Goal: Task Accomplishment & Management: Manage account settings

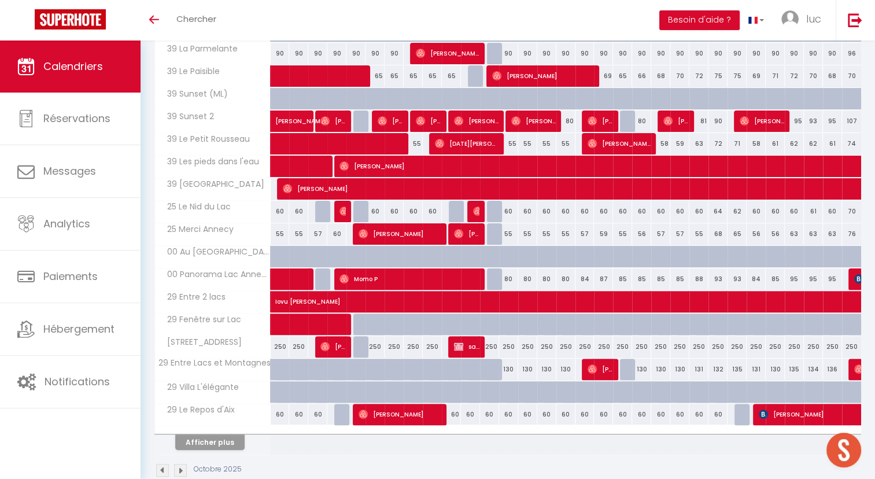
scroll to position [286, 0]
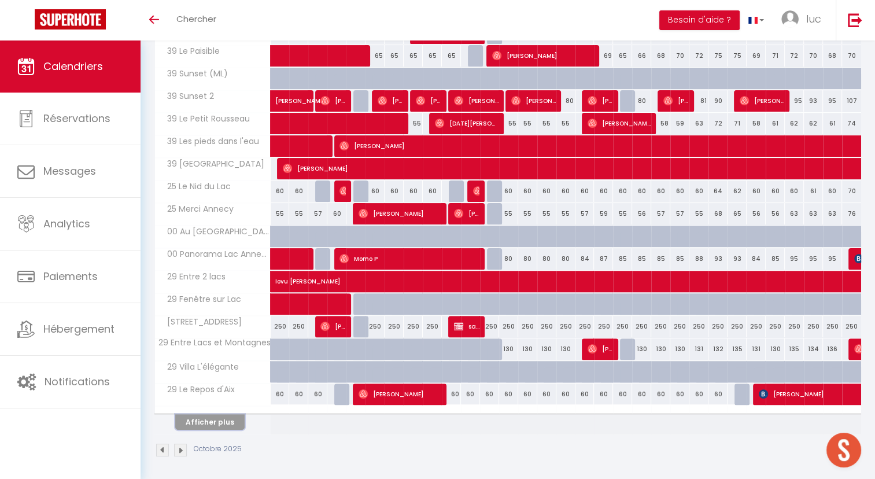
click at [228, 416] on button "Afficher plus" at bounding box center [209, 422] width 69 height 16
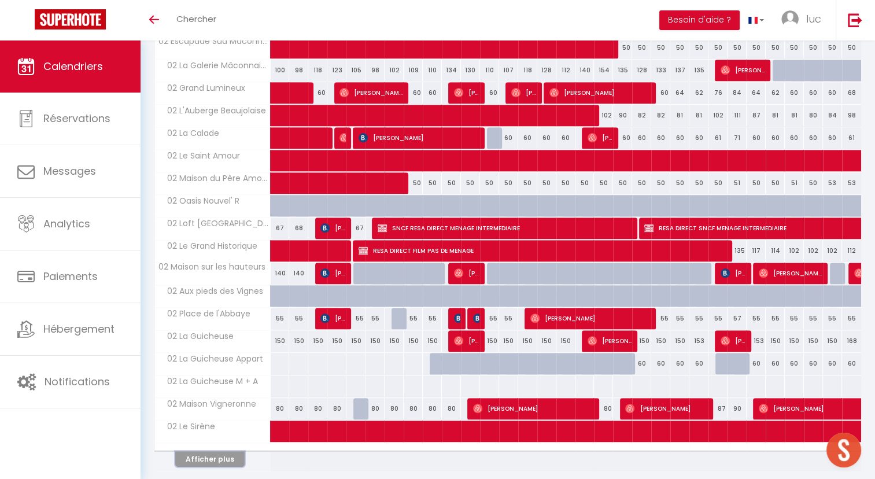
scroll to position [735, 0]
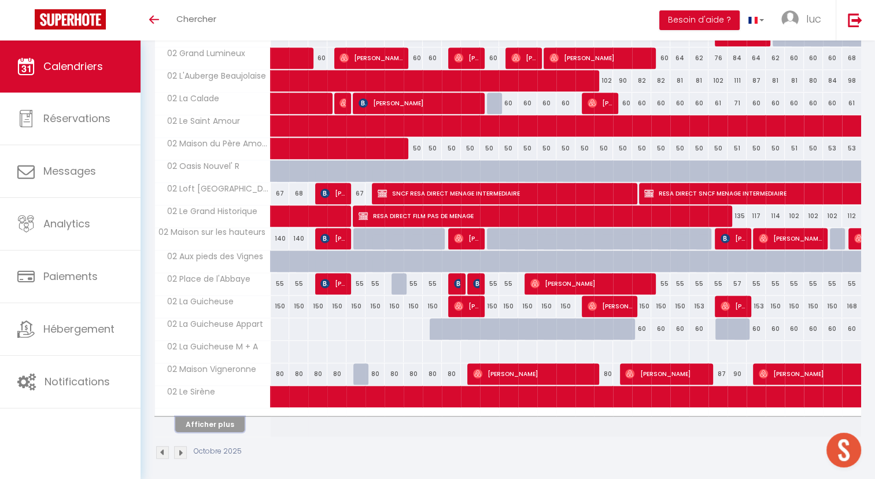
click at [220, 416] on button "Afficher plus" at bounding box center [209, 424] width 69 height 16
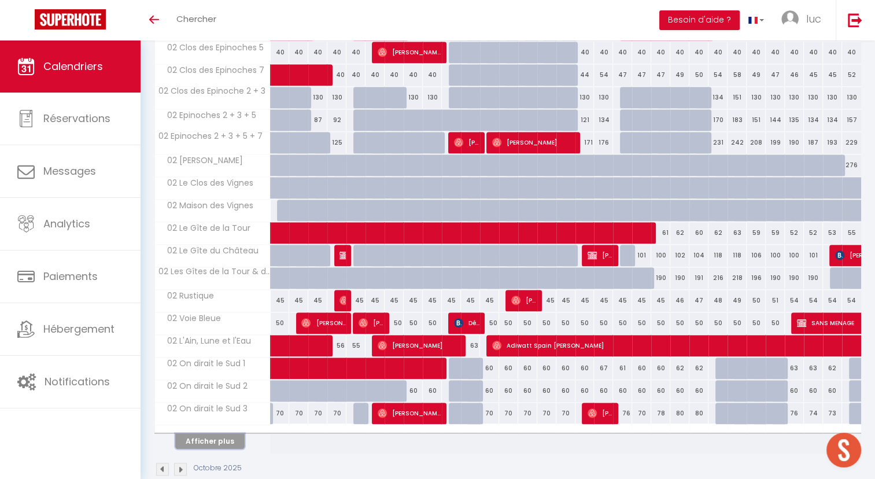
scroll to position [1183, 0]
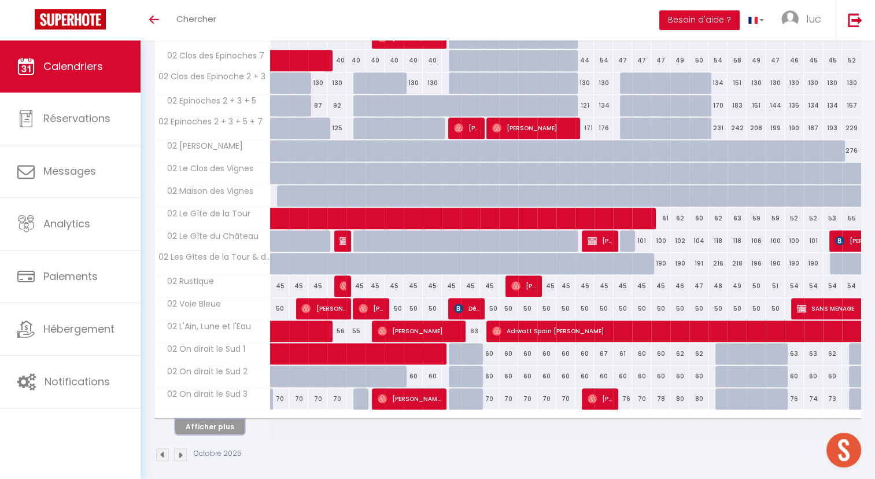
click at [236, 418] on button "Afficher plus" at bounding box center [209, 426] width 69 height 16
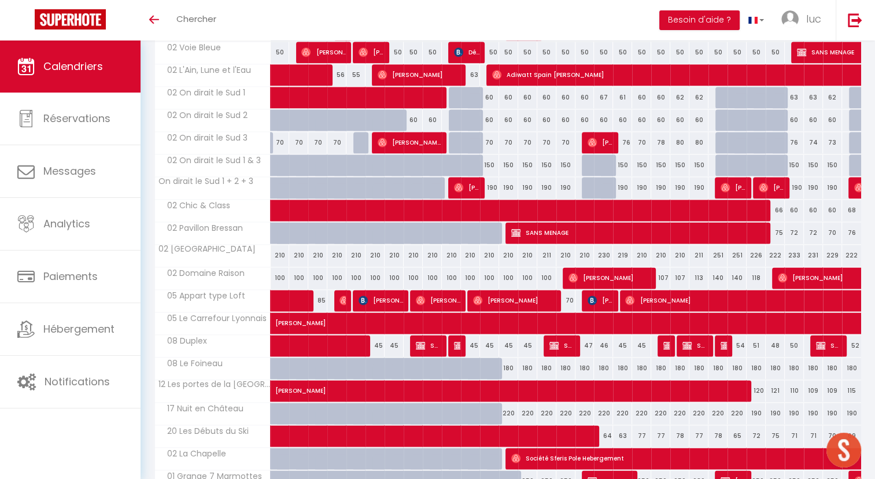
scroll to position [1491, 0]
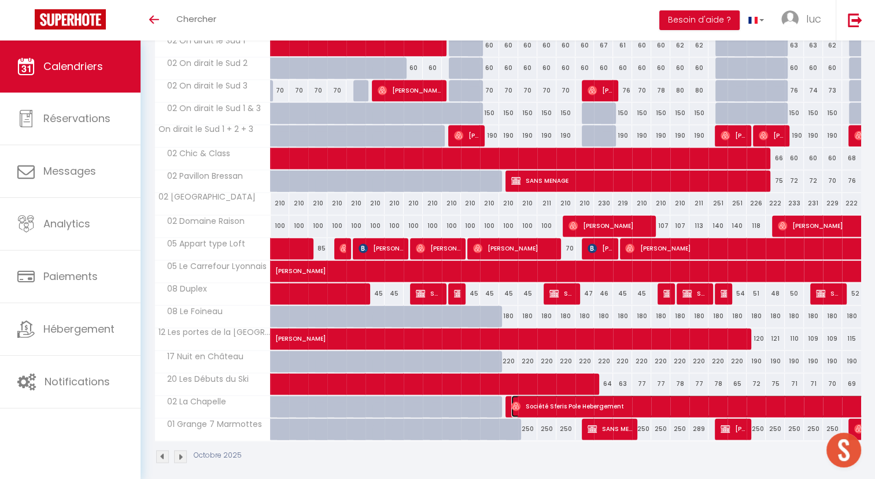
click at [627, 399] on span "Société Sferis Pole Hebergement" at bounding box center [856, 406] width 691 height 22
select select "OK"
select select "1"
select select "0"
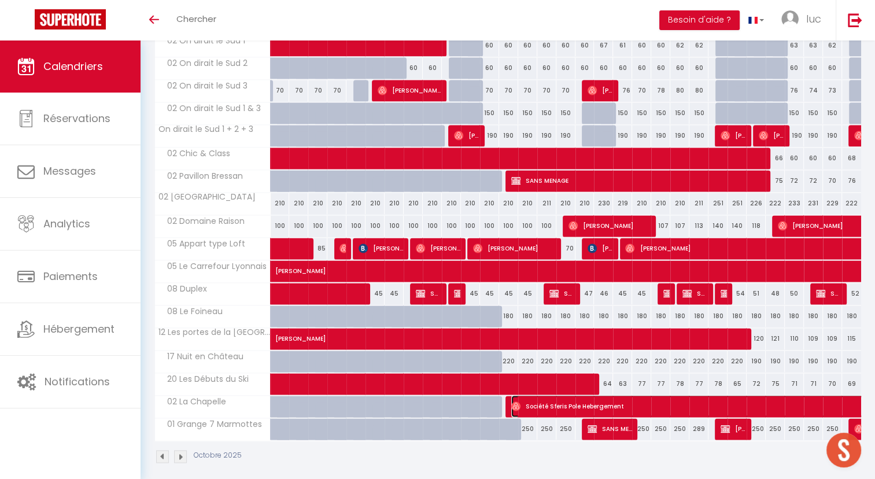
select select "1"
select select
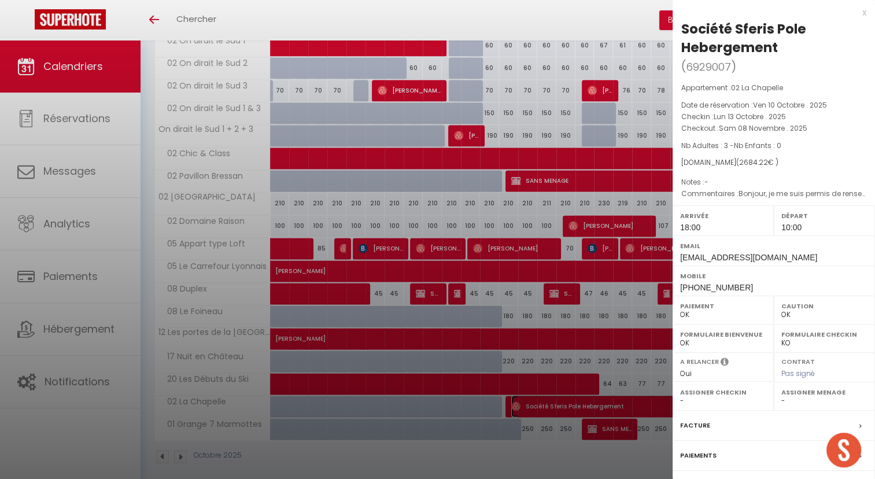
select select "7331"
click at [525, 221] on div at bounding box center [437, 239] width 875 height 479
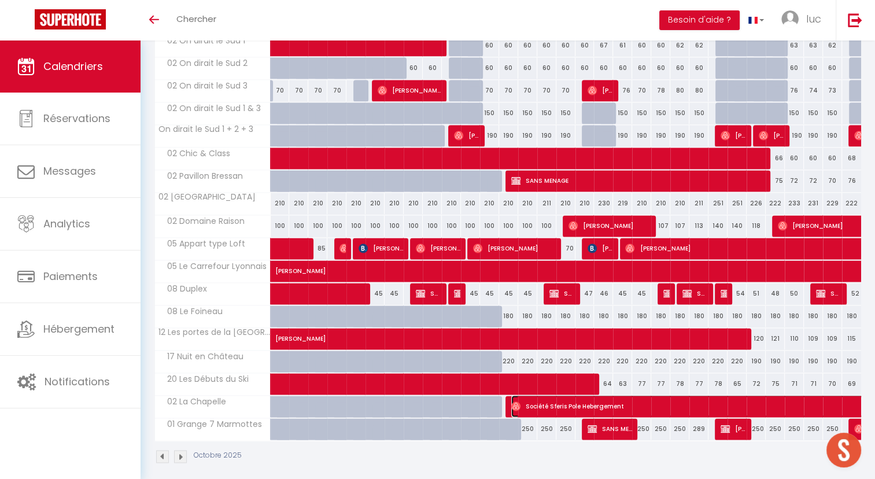
click at [576, 397] on span "Société Sferis Pole Hebergement" at bounding box center [856, 406] width 691 height 22
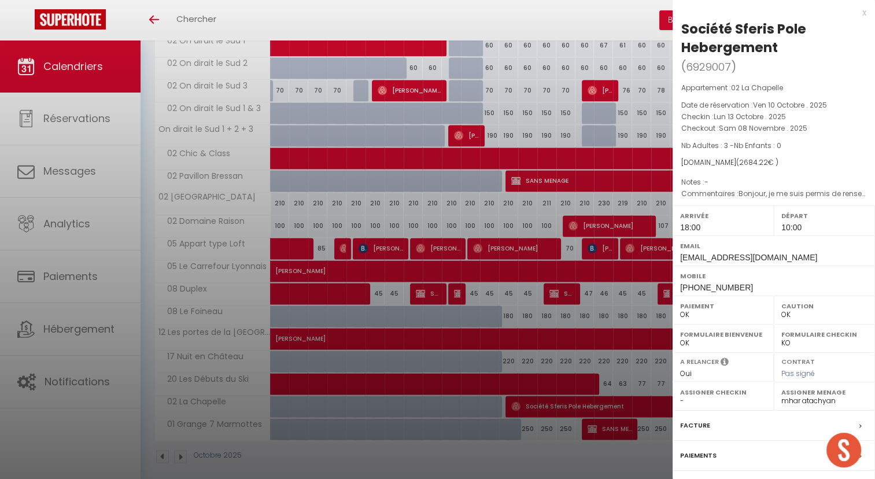
click at [540, 242] on div at bounding box center [437, 239] width 875 height 479
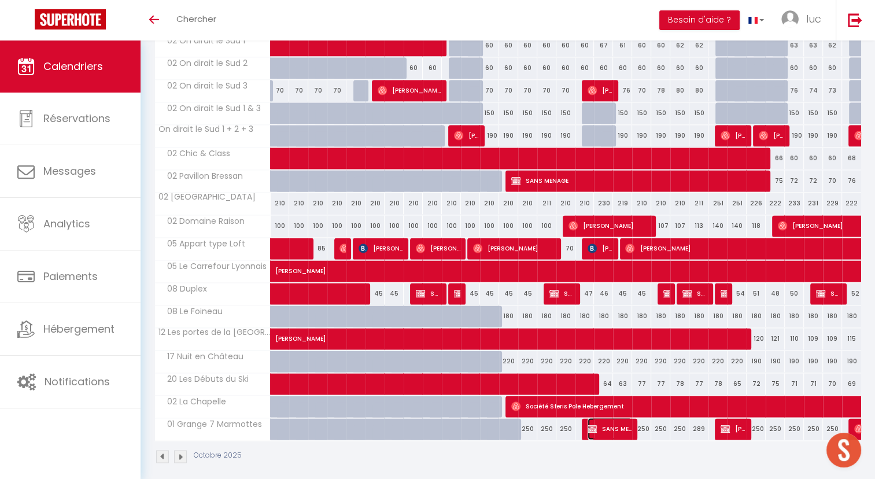
click at [598, 419] on span "SANS MENAGE" at bounding box center [609, 428] width 45 height 22
select select "KO"
select select
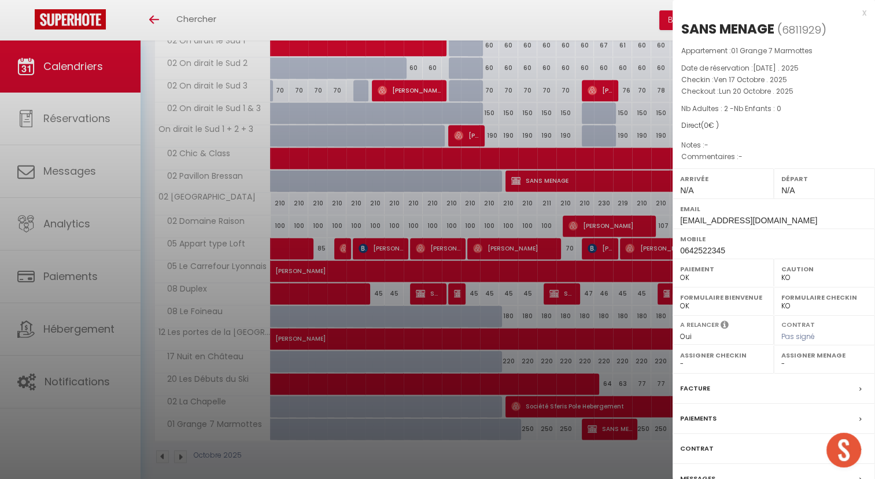
click at [462, 172] on div at bounding box center [437, 239] width 875 height 479
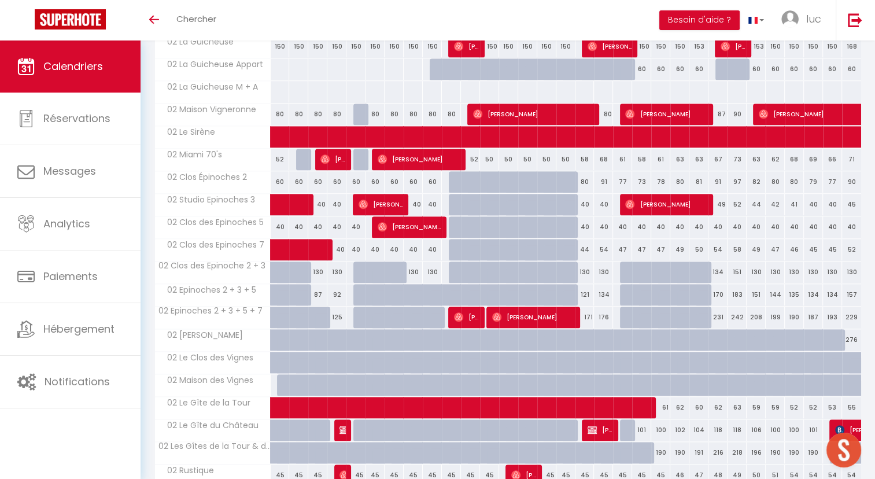
scroll to position [973, 0]
